Goal: Check status

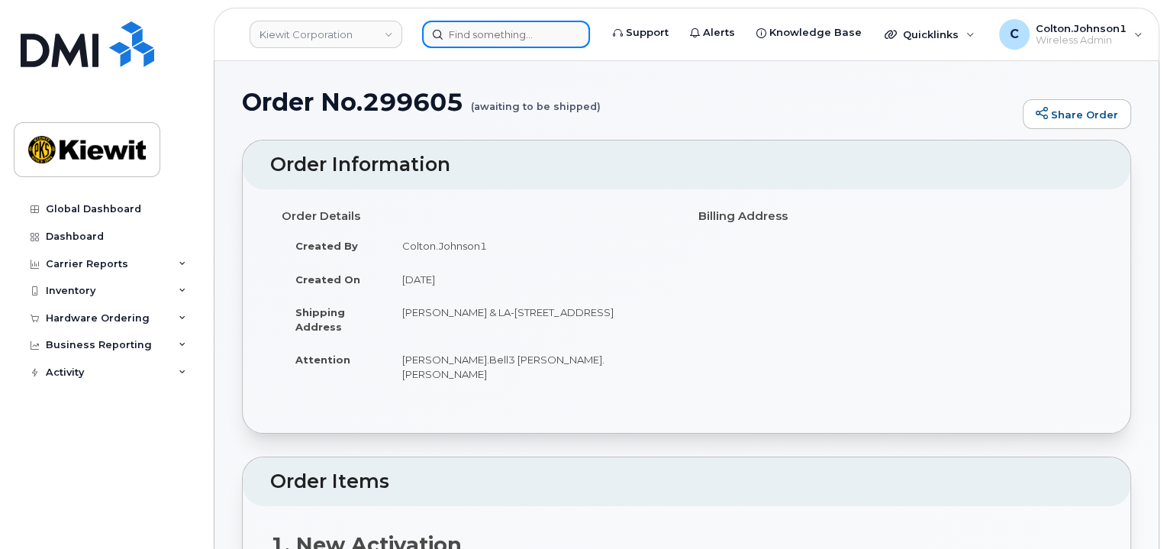
click at [512, 39] on input at bounding box center [506, 34] width 168 height 27
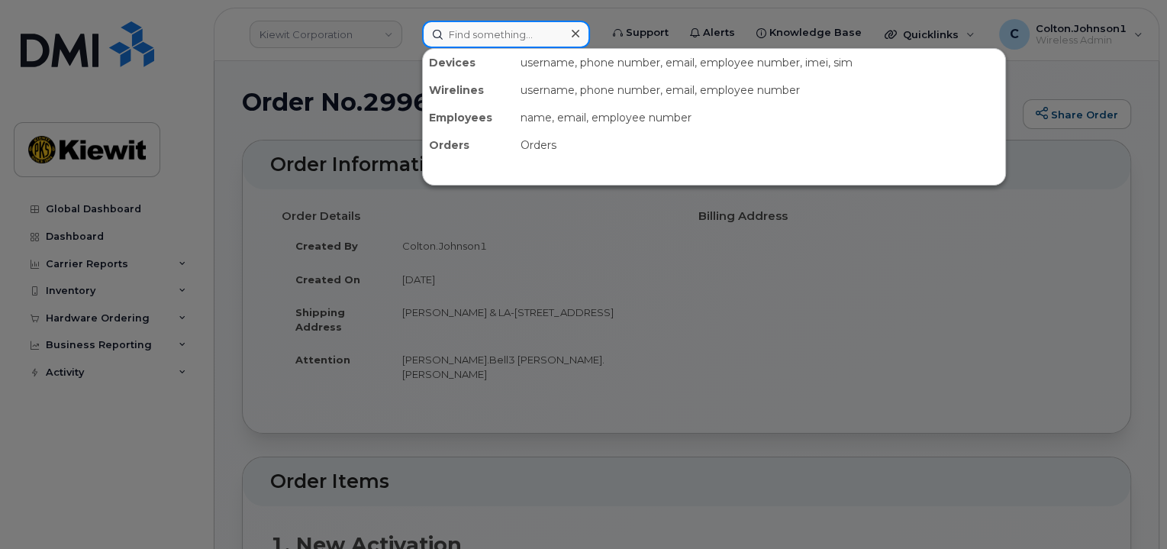
paste input "299605"
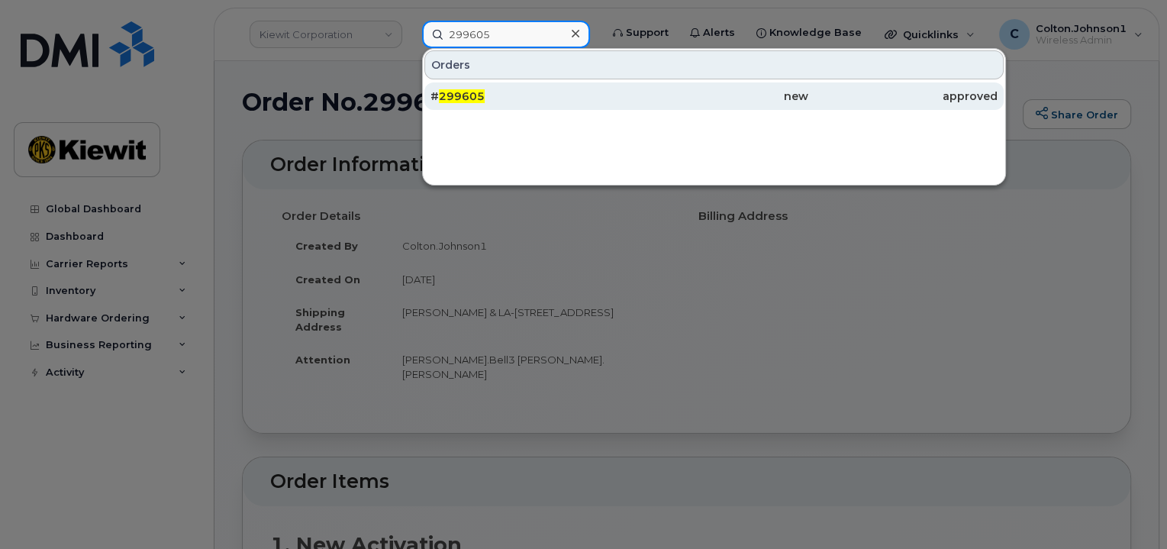
type input "299605"
click at [505, 89] on div "# 299605" at bounding box center [524, 96] width 189 height 15
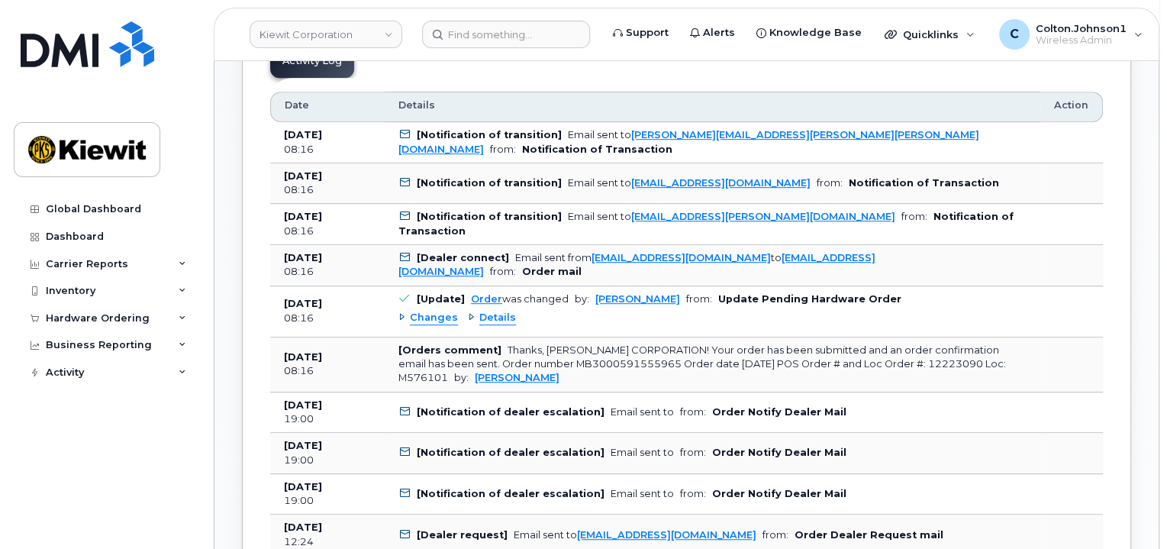
scroll to position [839, 0]
